Goal: Task Accomplishment & Management: Complete application form

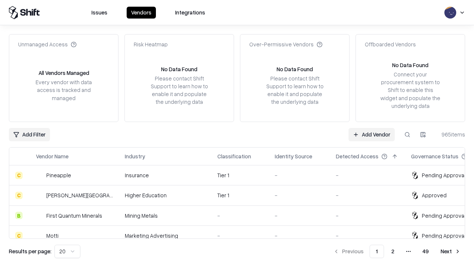
click at [372, 134] on link "Add Vendor" at bounding box center [372, 134] width 46 height 13
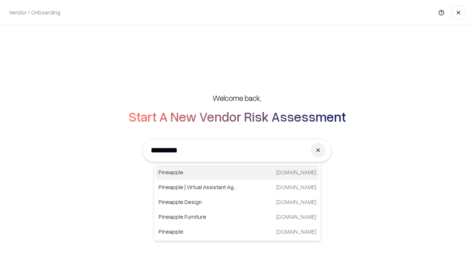
click at [237, 172] on div "Pineapple [DOMAIN_NAME]" at bounding box center [238, 172] width 164 height 15
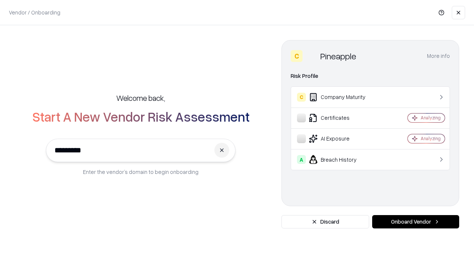
type input "*********"
click at [416, 222] on button "Onboard Vendor" at bounding box center [415, 221] width 87 height 13
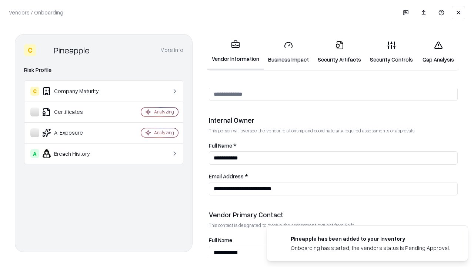
scroll to position [384, 0]
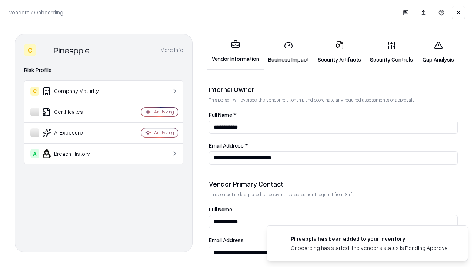
click at [339, 52] on link "Security Artifacts" at bounding box center [339, 52] width 52 height 34
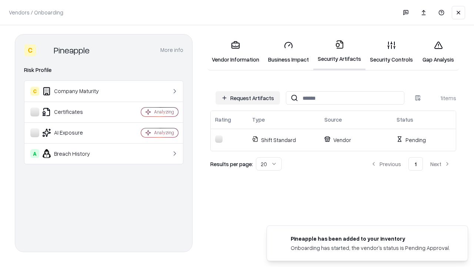
click at [248, 98] on button "Request Artifacts" at bounding box center [248, 97] width 64 height 13
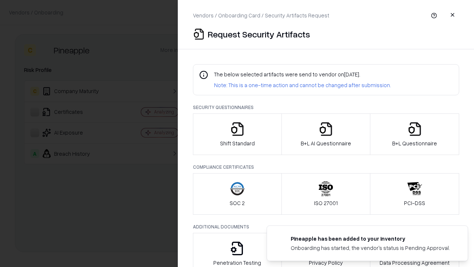
click at [414, 134] on icon "button" at bounding box center [414, 128] width 15 height 15
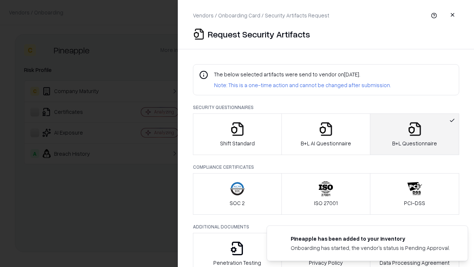
click at [326, 134] on icon "button" at bounding box center [326, 128] width 15 height 15
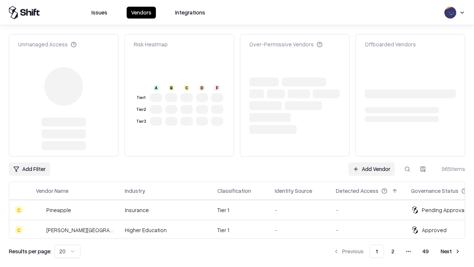
click at [372, 162] on link "Add Vendor" at bounding box center [372, 168] width 46 height 13
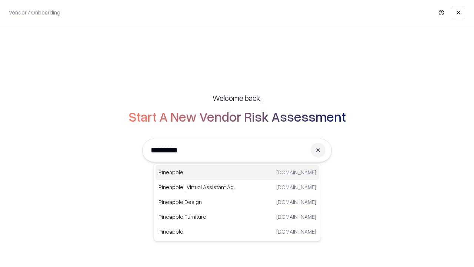
click at [237, 172] on div "Pineapple [DOMAIN_NAME]" at bounding box center [238, 172] width 164 height 15
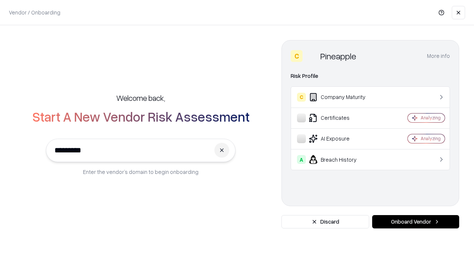
type input "*********"
click at [416, 222] on button "Onboard Vendor" at bounding box center [415, 221] width 87 height 13
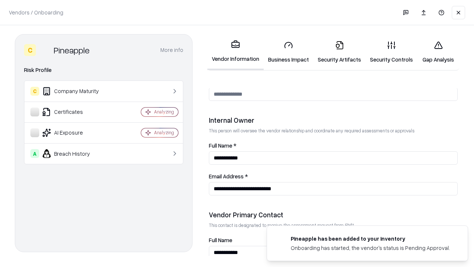
scroll to position [384, 0]
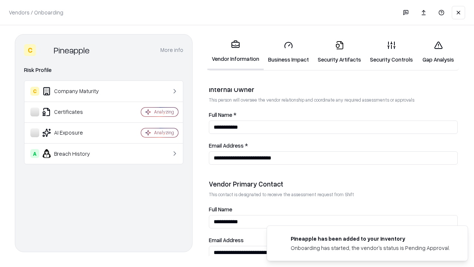
click at [438, 52] on link "Gap Analysis" at bounding box center [438, 52] width 42 height 34
